Goal: Task Accomplishment & Management: Complete application form

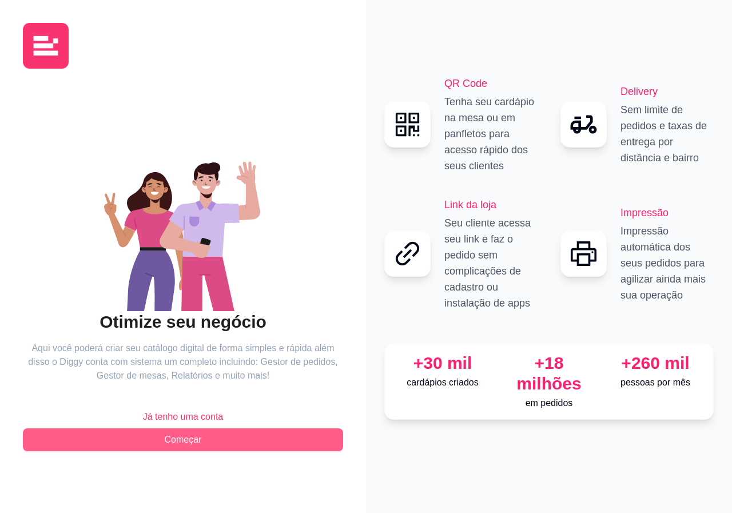
click at [298, 433] on button "Começar" at bounding box center [183, 439] width 320 height 23
